Goal: Find specific page/section: Find specific page/section

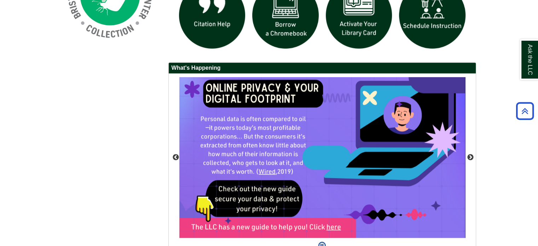
scroll to position [642, 0]
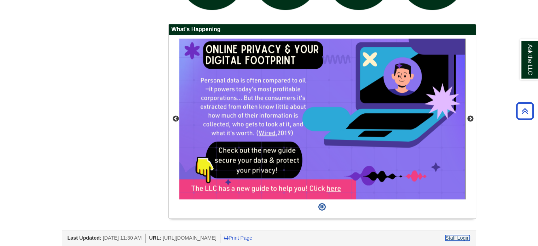
click at [449, 239] on link "Staff Login" at bounding box center [457, 238] width 24 height 6
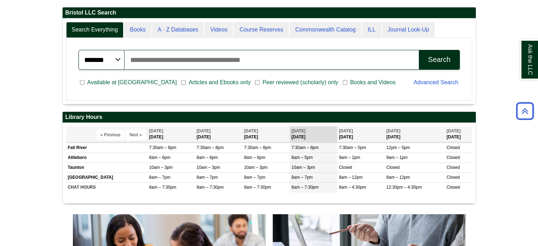
scroll to position [85, 413]
click at [187, 20] on div "Search Everything Books A - Z Databases Videos Course Reserves Commonwealth Cat…" at bounding box center [269, 61] width 413 height 86
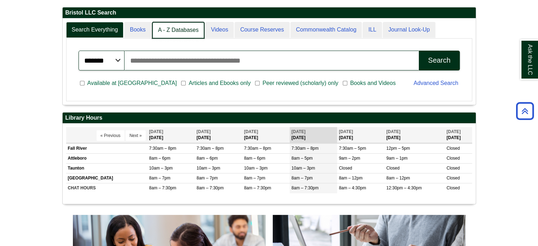
scroll to position [4, 3]
click at [190, 25] on link "A - Z Databases" at bounding box center [178, 30] width 53 height 17
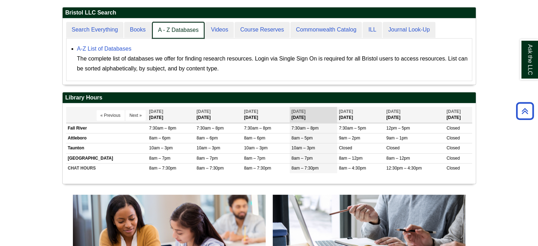
scroll to position [65, 413]
click at [187, 35] on link "A - Z Databases" at bounding box center [178, 30] width 53 height 17
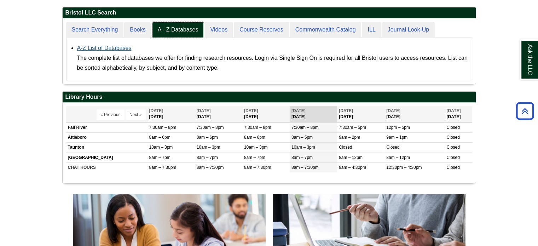
scroll to position [65, 413]
click at [108, 45] on link "A-Z List of Databases" at bounding box center [104, 48] width 54 height 6
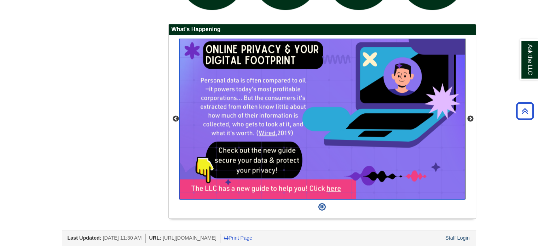
click at [281, 125] on img "slideshow" at bounding box center [322, 119] width 286 height 161
